Goal: Navigation & Orientation: Understand site structure

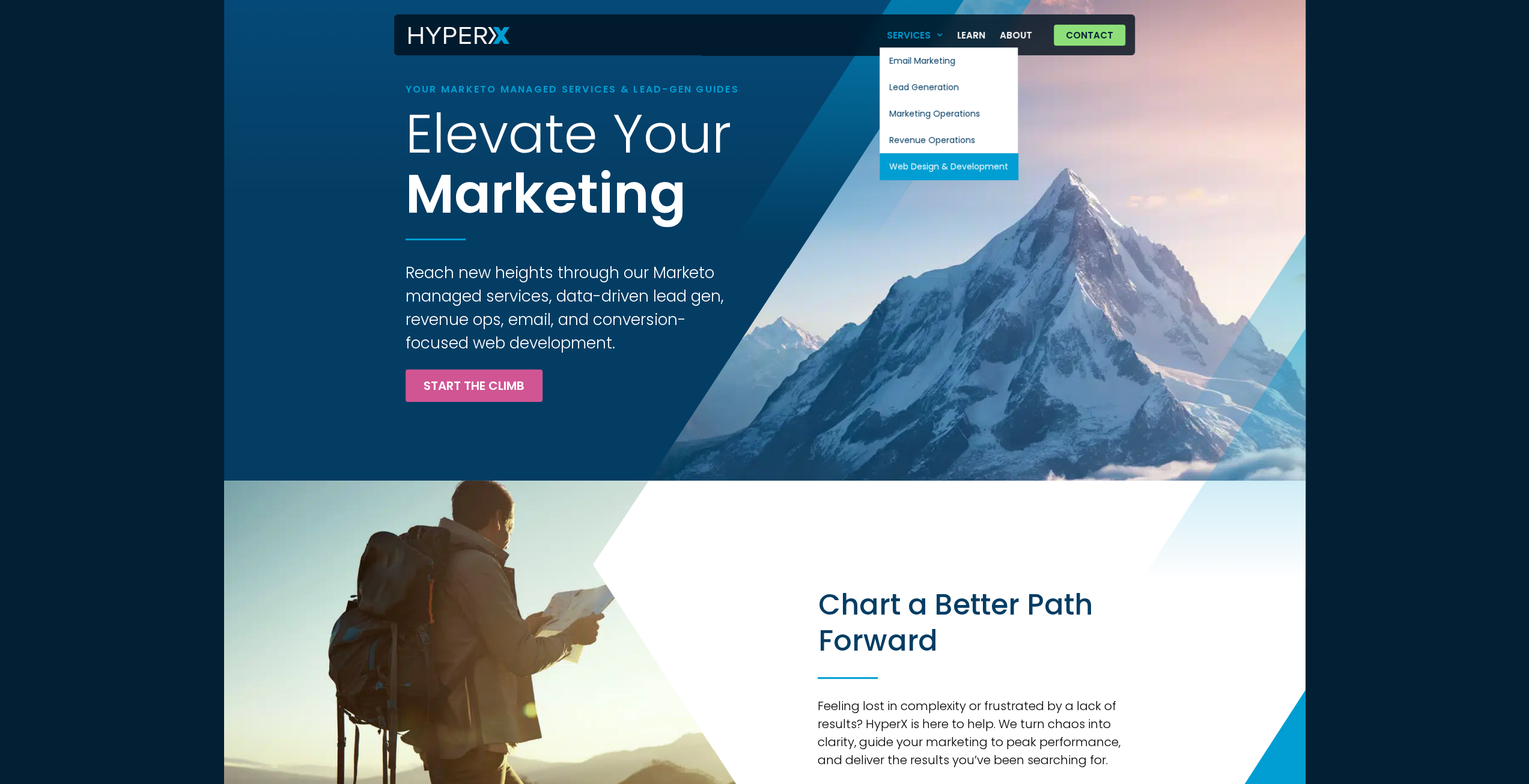
click at [984, 161] on link "Web Design & Development" at bounding box center [948, 166] width 138 height 26
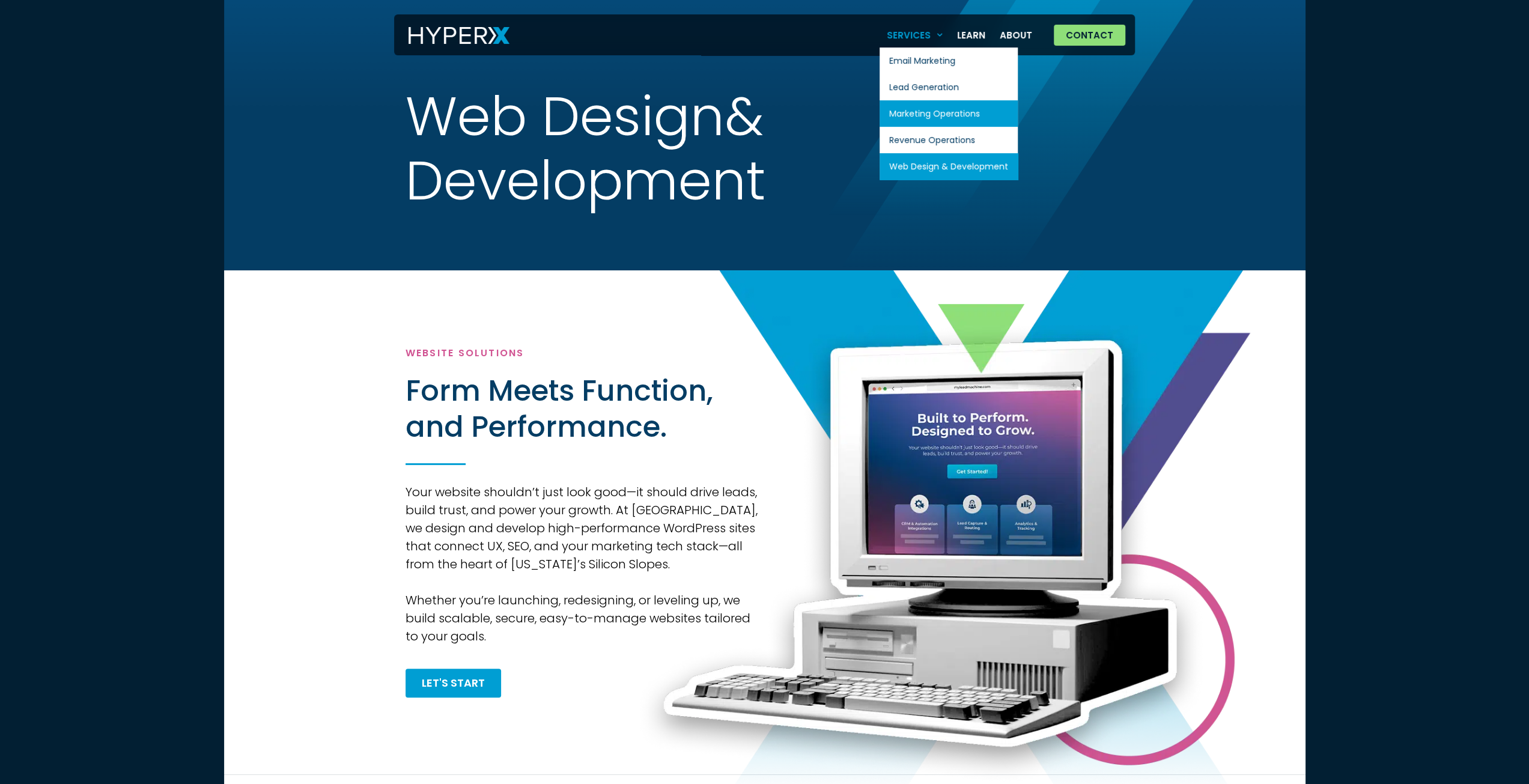
click at [931, 108] on link "Marketing Operations" at bounding box center [948, 113] width 138 height 26
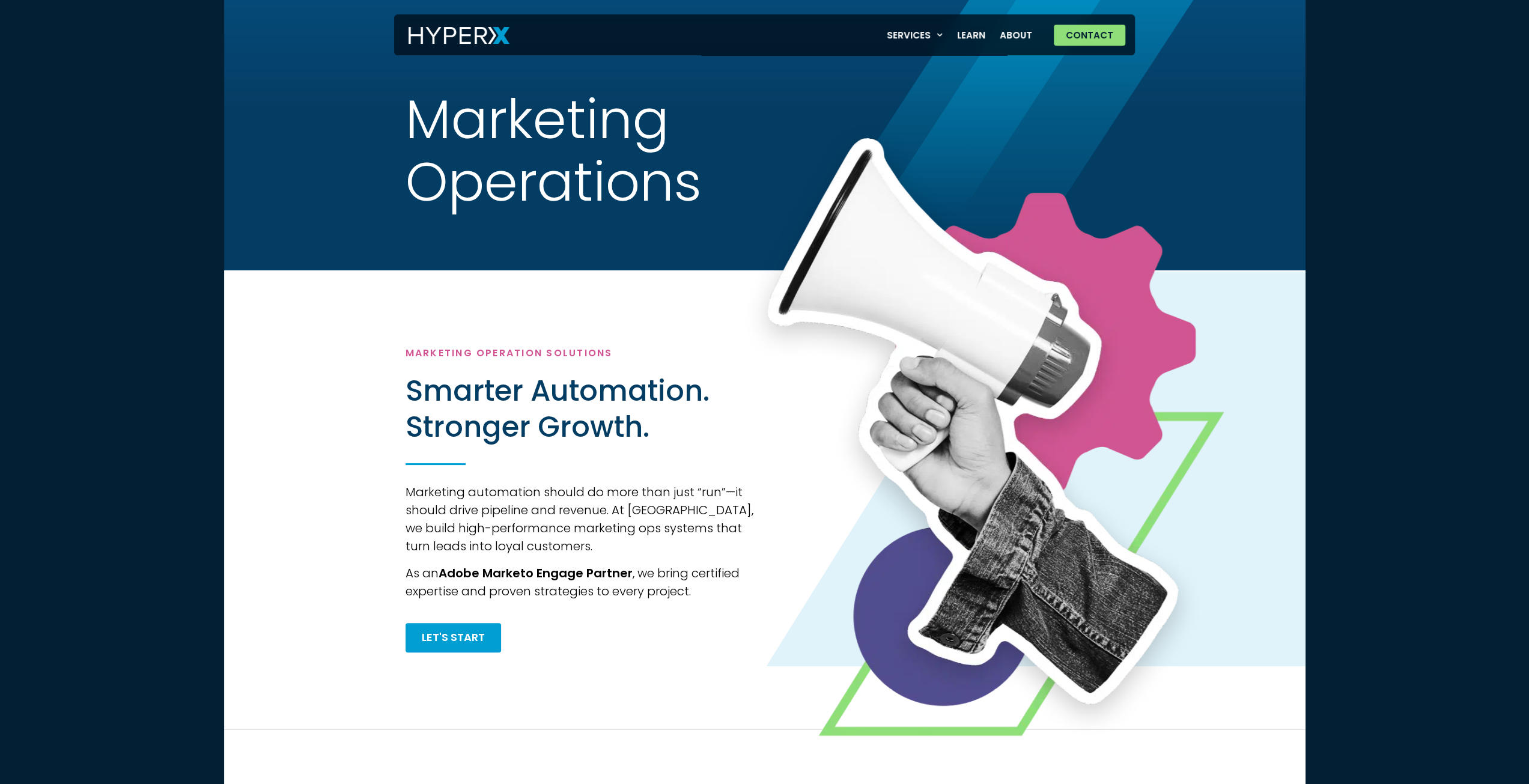
click at [481, 34] on img at bounding box center [459, 35] width 101 height 17
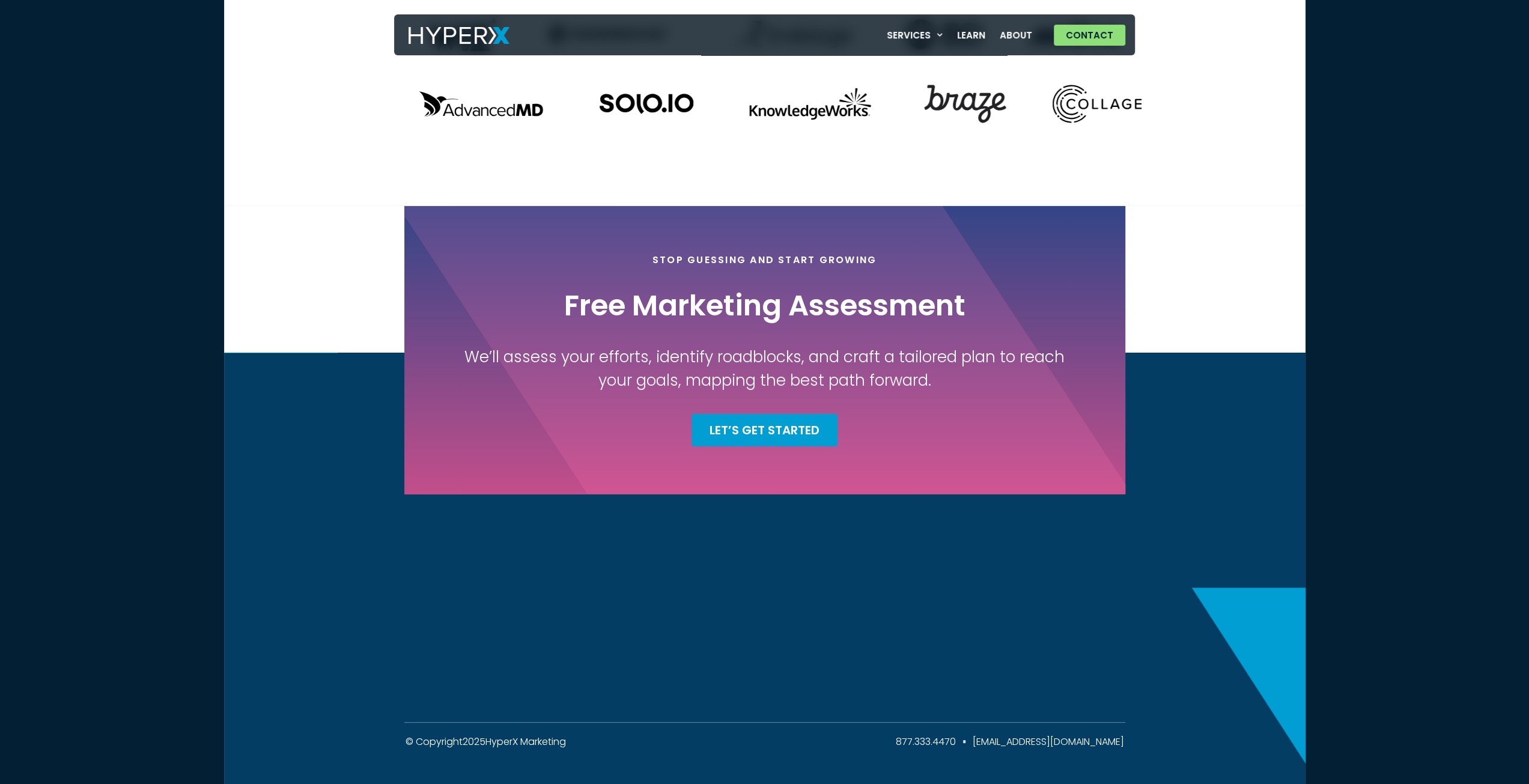
scroll to position [3716, 0]
